Goal: Find specific page/section

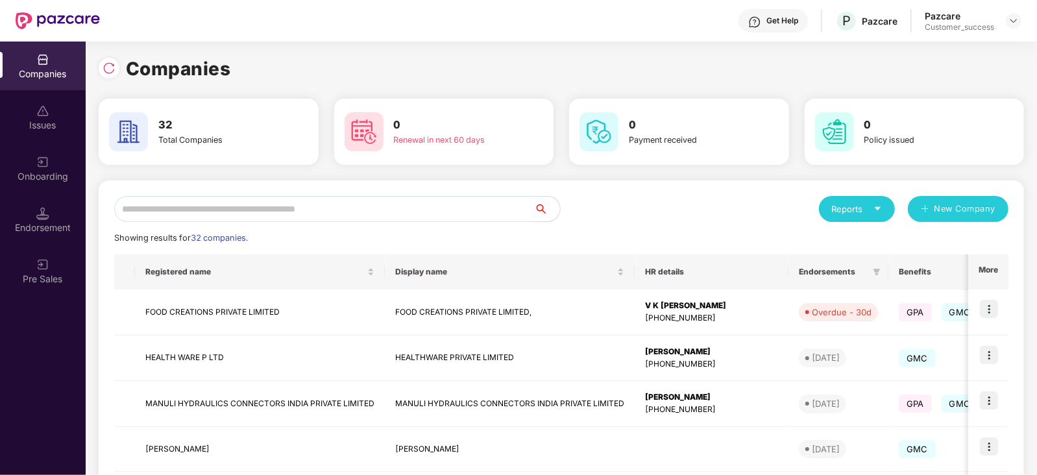
click at [191, 215] on input "text" at bounding box center [324, 209] width 420 height 26
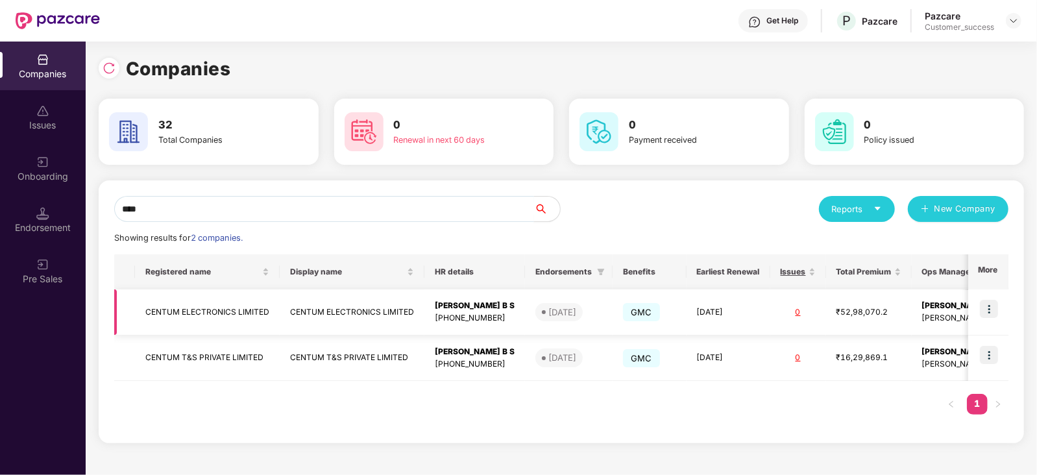
type input "****"
click at [992, 304] on img at bounding box center [989, 309] width 18 height 18
click at [576, 310] on div "[DATE]" at bounding box center [562, 312] width 28 height 13
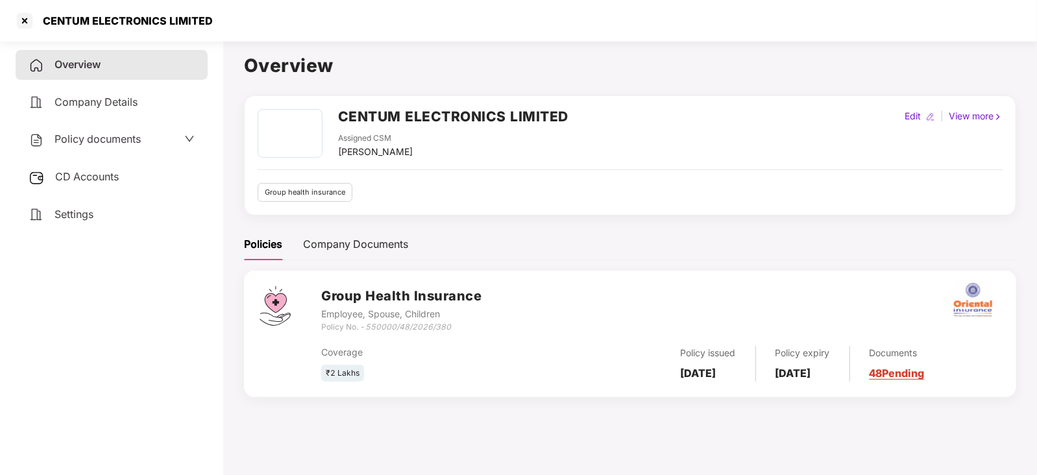
click at [925, 369] on link "48 Pending" at bounding box center [897, 373] width 55 height 13
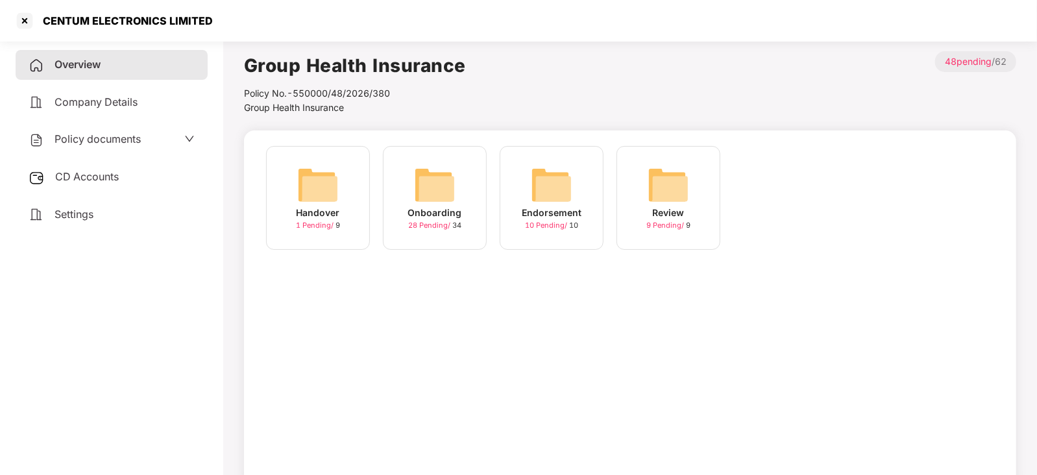
click at [711, 405] on div "Handover 1 Pending / 9 Onboarding 28 Pending / 34 Endorsement 10 Pending / 10 R…" at bounding box center [630, 308] width 772 height 357
drag, startPoint x: 221, startPoint y: 22, endPoint x: 29, endPoint y: 17, distance: 192.2
click at [29, 17] on div "CENTUM ELECTRONICS LIMITED" at bounding box center [518, 21] width 1037 height 42
copy div "CENTUM ELECTRONICS LIMITED"
